Goal: Browse casually: Explore the website without a specific task or goal

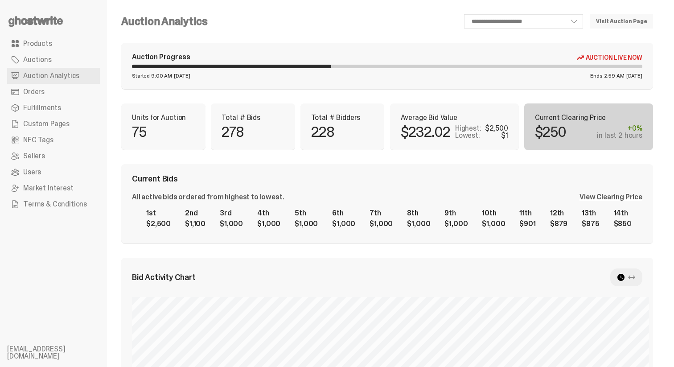
scroll to position [0, 1444]
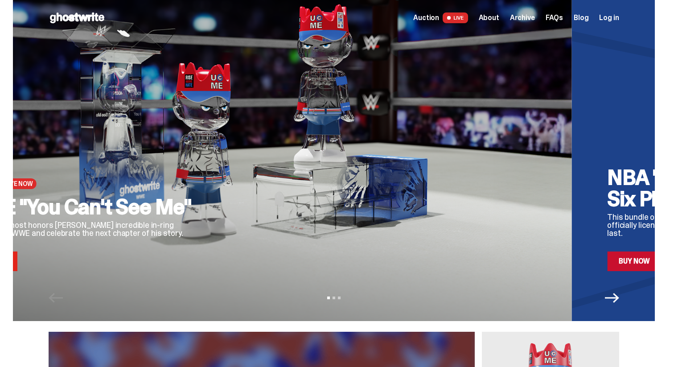
click at [174, 242] on div "WWE "You Can't See Me" This 400% ghost honors [PERSON_NAME] incredible in-ring …" at bounding box center [81, 233] width 232 height 75
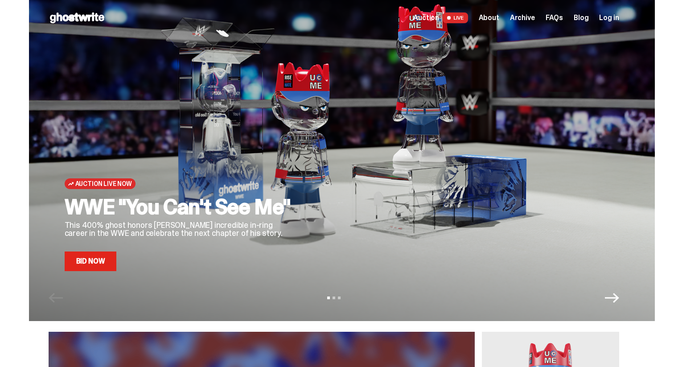
click at [86, 237] on p "This 400% ghost honors [PERSON_NAME] incredible in-ring career in the WWE and c…" at bounding box center [181, 229] width 232 height 16
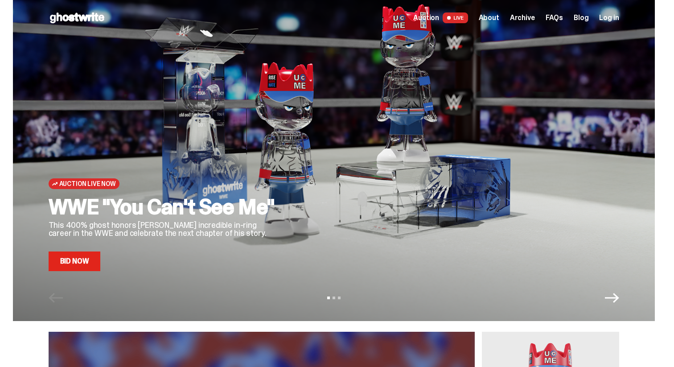
click at [619, 302] on icon "Next" at bounding box center [612, 298] width 14 height 14
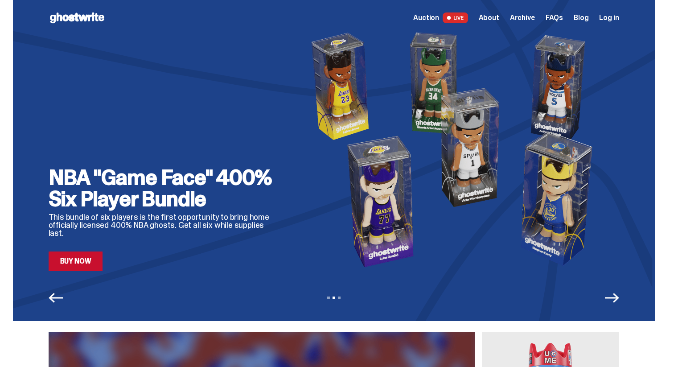
click at [57, 298] on icon "Previous" at bounding box center [56, 298] width 14 height 10
